Goal: Task Accomplishment & Management: Manage account settings

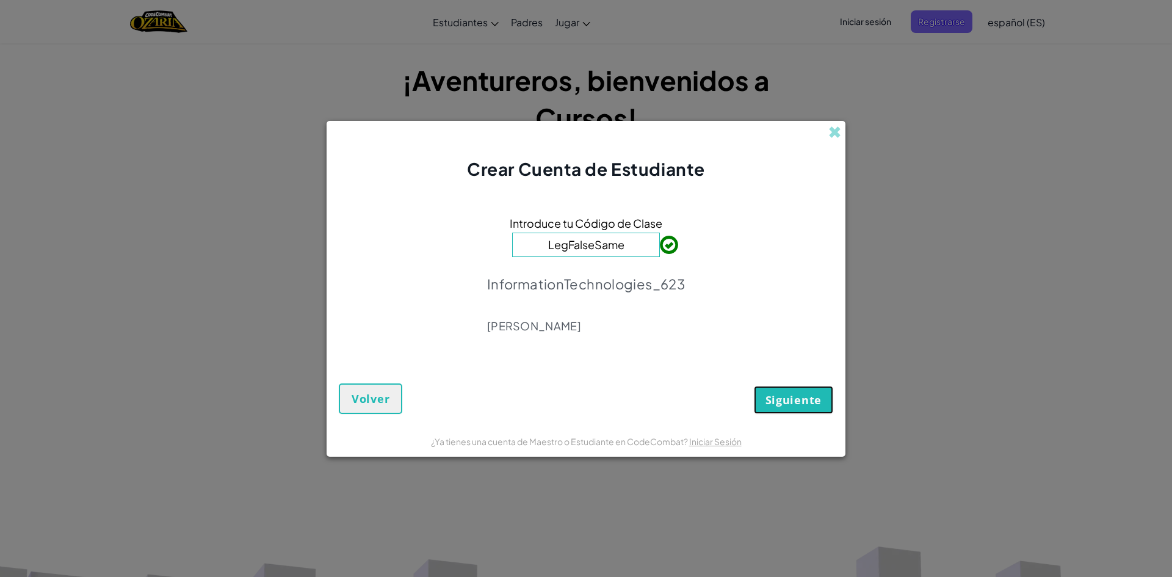
click at [818, 402] on span "Siguiente" at bounding box center [794, 400] width 56 height 15
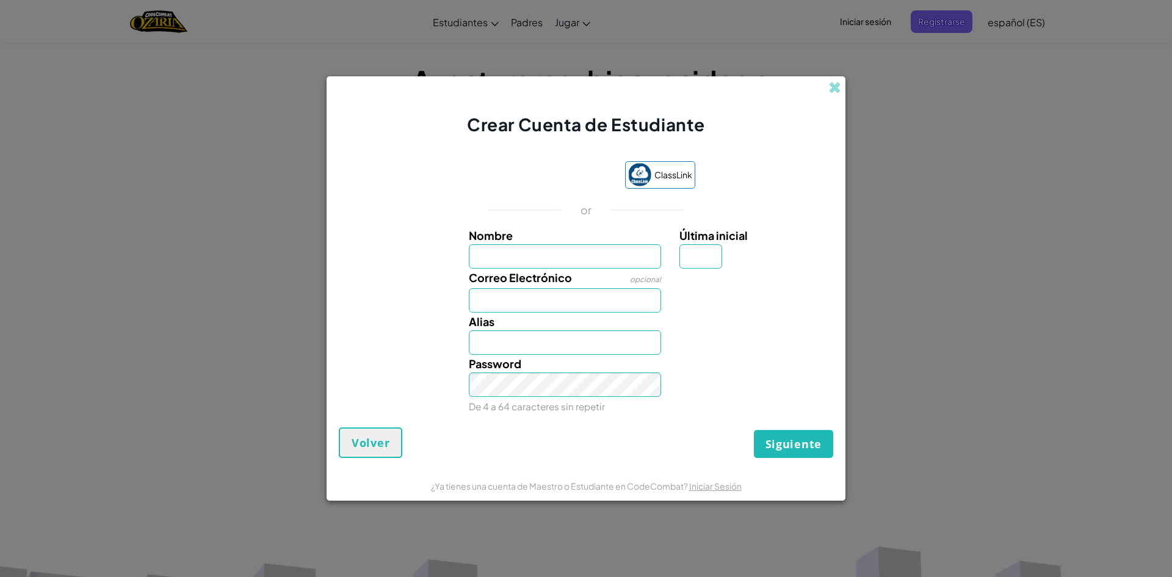
click at [738, 492] on div "¿Ya tienes una cuenta de Maestro o Estudiante en CodeCombat? Iniciar Sesión" at bounding box center [586, 486] width 311 height 16
click at [711, 492] on div "¿Ya tienes una cuenta de Maestro o Estudiante en CodeCombat? Iniciar Sesión" at bounding box center [586, 486] width 311 height 16
click at [711, 490] on link "Iniciar Sesión" at bounding box center [715, 486] width 53 height 11
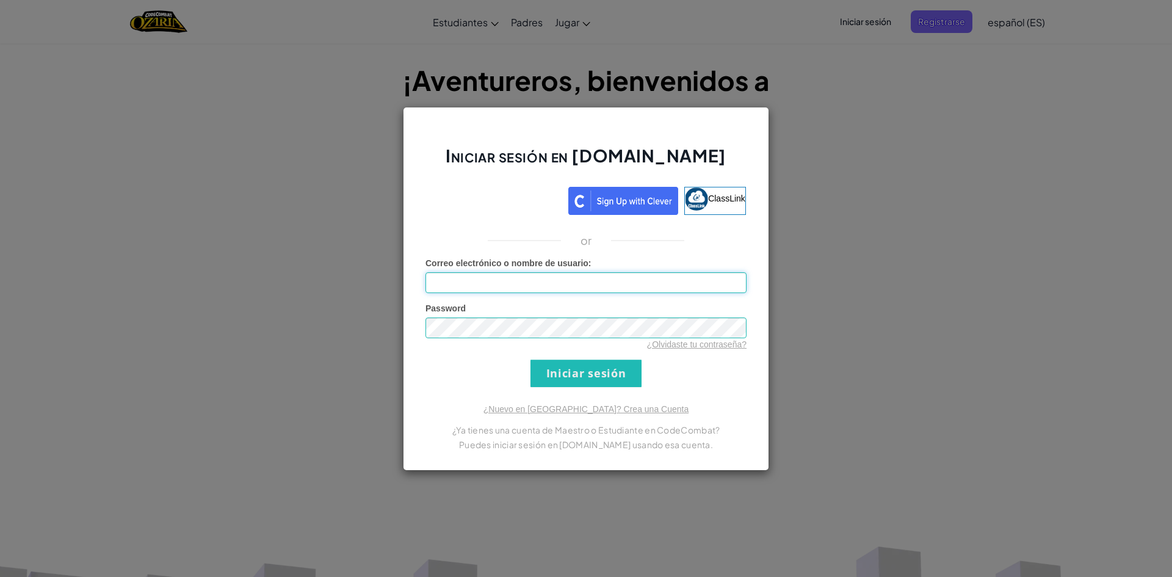
click at [576, 280] on input "Correo electrónico o nombre de usuario :" at bounding box center [586, 282] width 321 height 21
type input "[EMAIL_ADDRESS][DOMAIN_NAME]"
click at [531, 360] on input "Iniciar sesión" at bounding box center [586, 373] width 111 height 27
